Goal: Transaction & Acquisition: Subscribe to service/newsletter

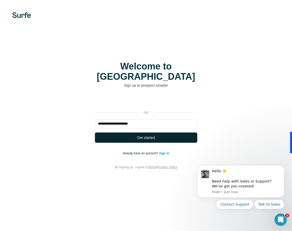
click at [157, 132] on button "Get started" at bounding box center [146, 137] width 102 height 10
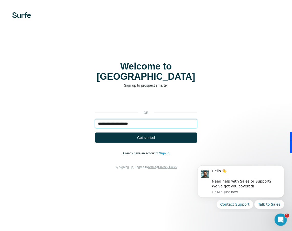
click at [156, 119] on input "**********" at bounding box center [146, 123] width 102 height 9
type input "**********"
click at [95, 132] on button "Get started" at bounding box center [146, 137] width 102 height 10
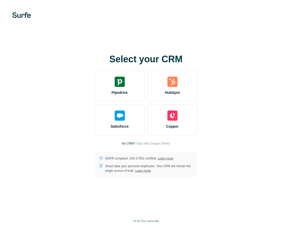
click at [24, 15] on img at bounding box center [21, 15] width 19 height 6
click at [16, 19] on div "Select your CRM Pipedrive HubSpot Salesforce Copper No CRM? Start with Google S…" at bounding box center [146, 115] width 292 height 231
click at [16, 14] on img at bounding box center [21, 15] width 19 height 6
click at [19, 11] on div "Select your CRM Pipedrive HubSpot Salesforce Copper No CRM? Start with Google S…" at bounding box center [146, 115] width 292 height 231
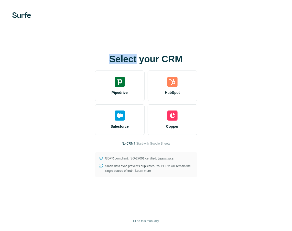
click at [25, 14] on img at bounding box center [21, 15] width 19 height 6
click at [216, 32] on div "Select your CRM Pipedrive HubSpot Salesforce Copper No CRM? Start with Google S…" at bounding box center [146, 115] width 292 height 231
click at [24, 19] on div "Select your CRM Pipedrive HubSpot Salesforce Copper No CRM? Start with Google S…" at bounding box center [146, 115] width 292 height 231
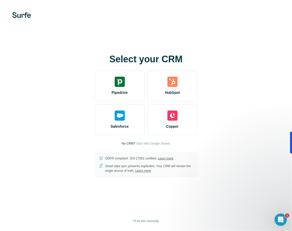
click at [23, 15] on img at bounding box center [21, 15] width 19 height 6
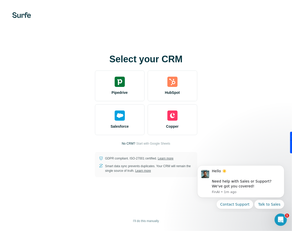
click at [13, 15] on img at bounding box center [21, 15] width 19 height 6
click at [16, 13] on img at bounding box center [21, 15] width 19 height 6
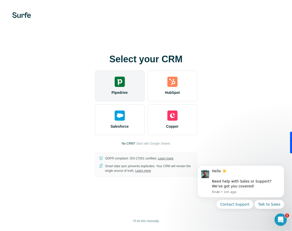
click at [121, 89] on div "Pipedrive" at bounding box center [120, 85] width 50 height 31
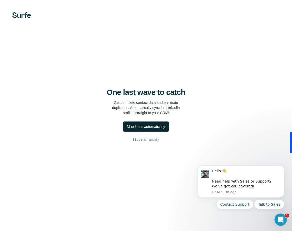
click at [141, 128] on div "Map fields automatically" at bounding box center [146, 126] width 38 height 5
